Goal: Information Seeking & Learning: Learn about a topic

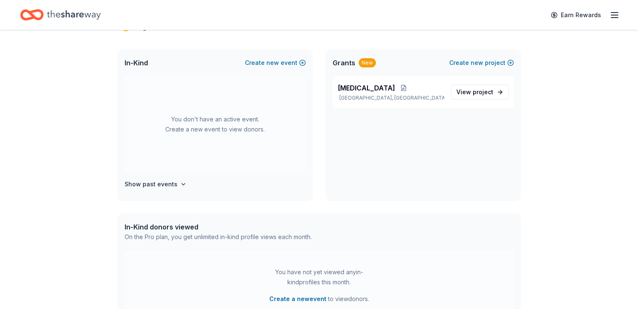
scroll to position [37, 0]
click at [355, 92] on span "[MEDICAL_DATA]" at bounding box center [365, 89] width 57 height 10
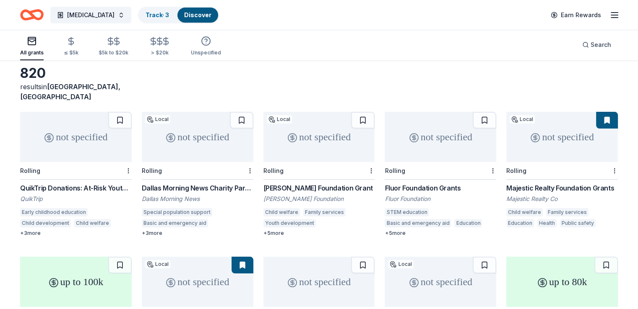
scroll to position [38, 0]
click at [569, 184] on div "Majestic Realty Foundation Grants" at bounding box center [561, 189] width 111 height 10
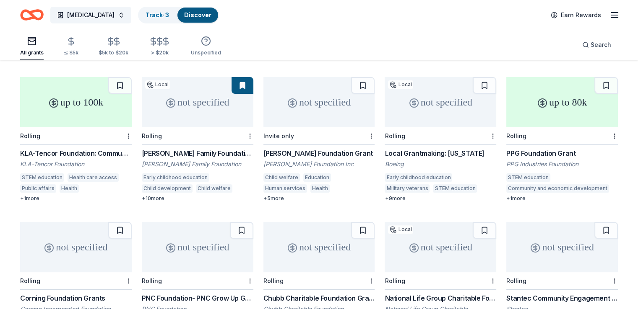
scroll to position [218, 0]
click at [73, 148] on div "KLA-Tencor Foundation: Community Investment Fund" at bounding box center [75, 153] width 111 height 10
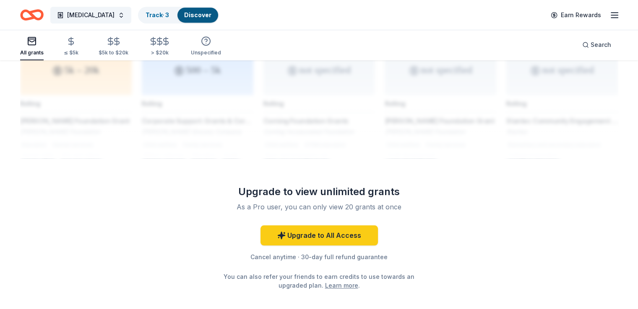
scroll to position [708, 0]
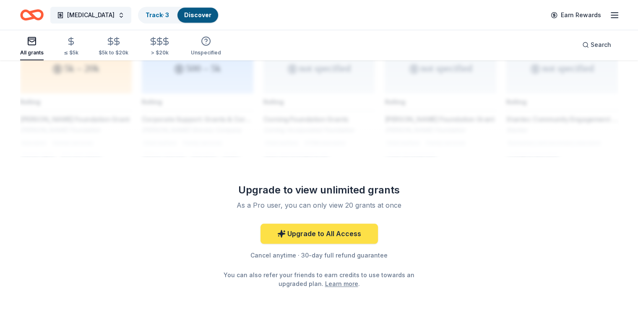
click at [355, 227] on link "Upgrade to All Access" at bounding box center [318, 234] width 117 height 20
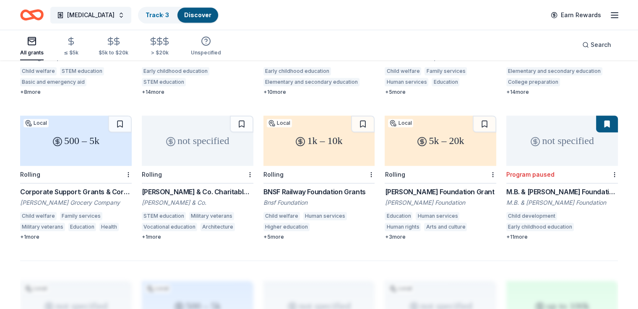
scroll to position [469, 0]
click at [190, 187] on div "Benjamin Moore & Co. Charitable Giving" at bounding box center [197, 192] width 111 height 10
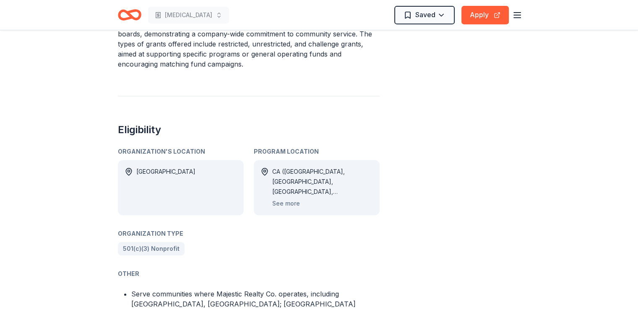
scroll to position [411, 0]
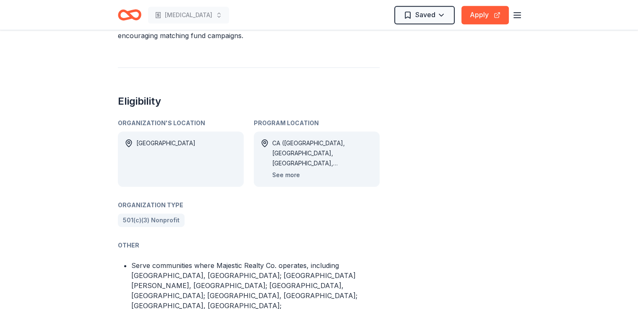
click at [290, 170] on button "See more" at bounding box center [286, 175] width 28 height 10
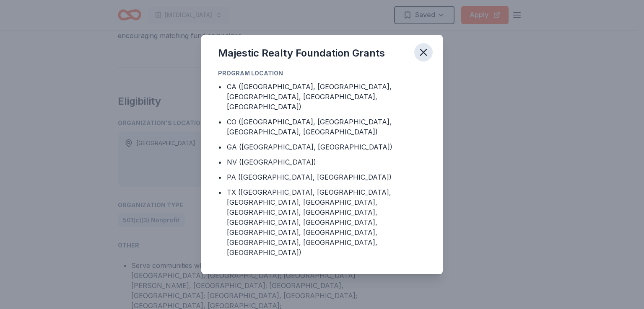
click at [421, 58] on icon "button" at bounding box center [423, 53] width 12 height 12
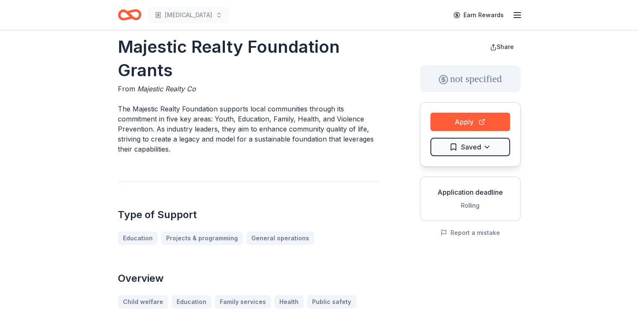
scroll to position [0, 0]
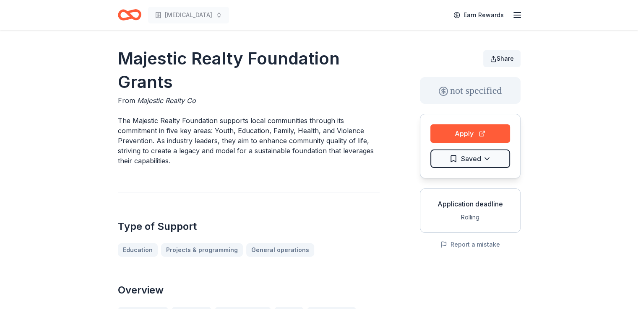
click at [503, 62] on button "Share" at bounding box center [501, 58] width 37 height 17
click at [473, 131] on button "Apply" at bounding box center [470, 133] width 80 height 18
click at [463, 132] on button "Apply" at bounding box center [470, 133] width 80 height 18
click at [453, 160] on html "[MEDICAL_DATA] Earn Rewards Majestic Realty Foundation Grants From Majestic Rea…" at bounding box center [319, 154] width 638 height 309
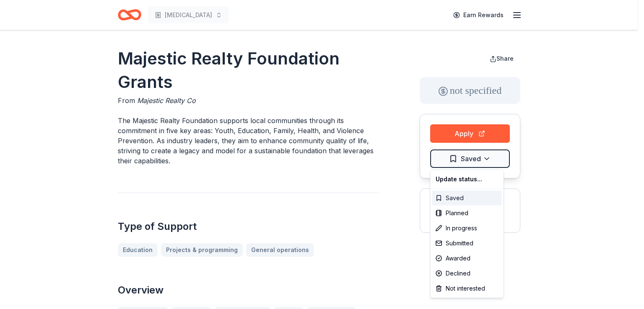
click at [453, 200] on div "Saved" at bounding box center [467, 198] width 70 height 15
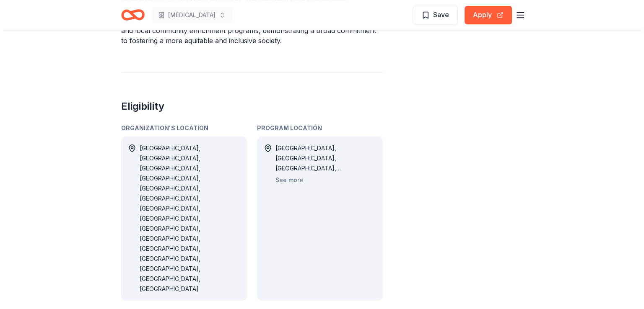
scroll to position [383, 0]
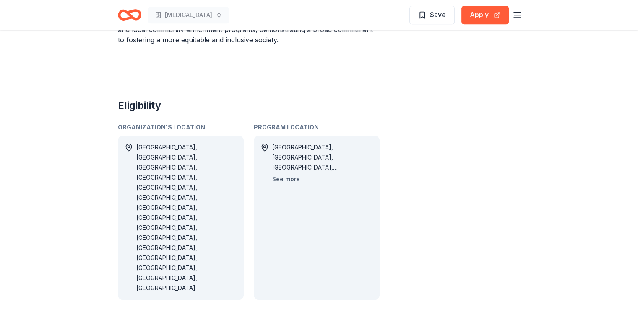
click at [288, 178] on button "See more" at bounding box center [286, 179] width 28 height 10
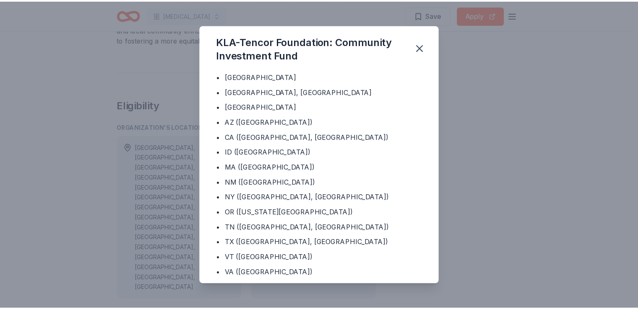
scroll to position [176, 0]
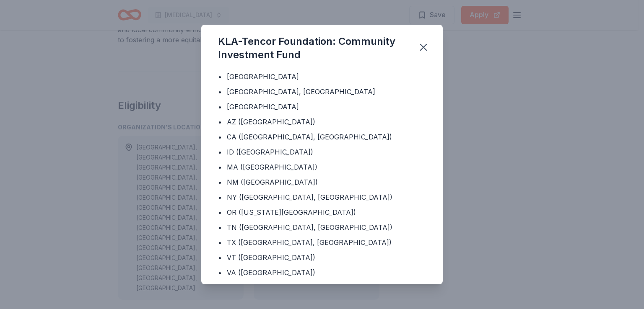
click at [499, 240] on div "KLA-Tencor Foundation: Community Investment Fund Program Location • Belgium • C…" at bounding box center [322, 154] width 644 height 309
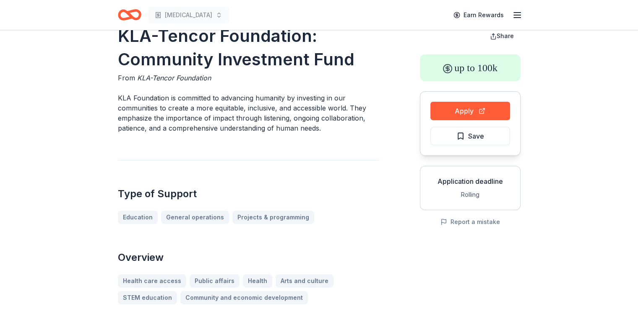
scroll to position [0, 0]
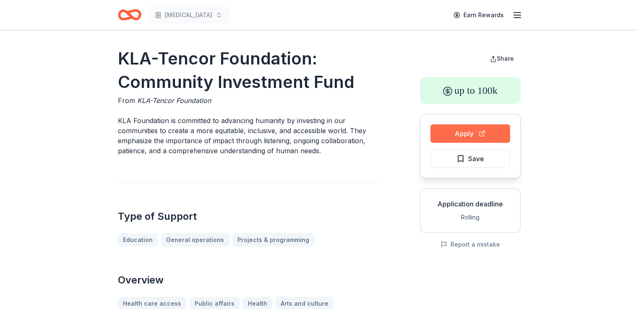
click at [463, 135] on button "Apply" at bounding box center [470, 133] width 80 height 18
